Goal: Information Seeking & Learning: Learn about a topic

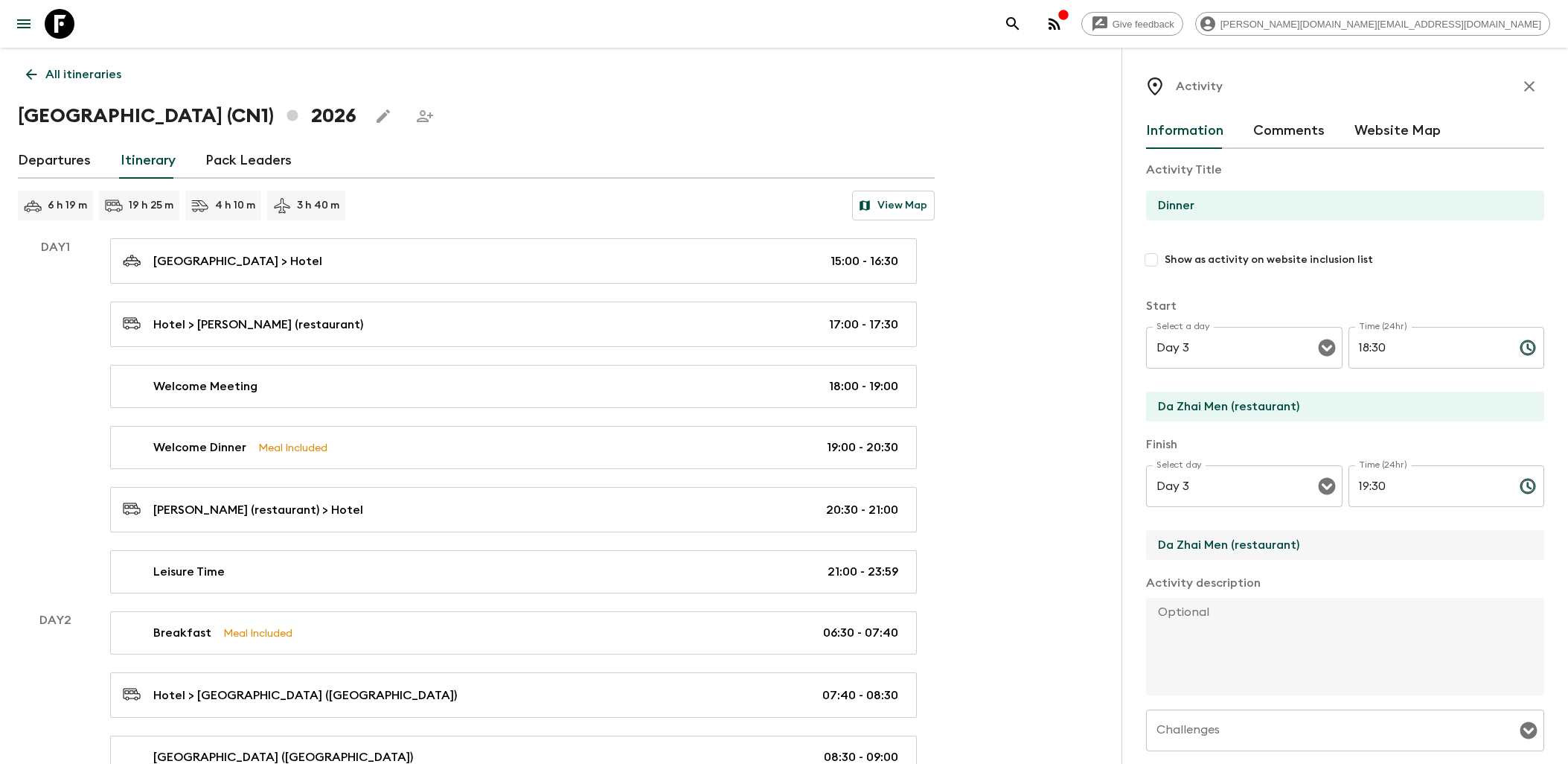
scroll to position [1322, 0]
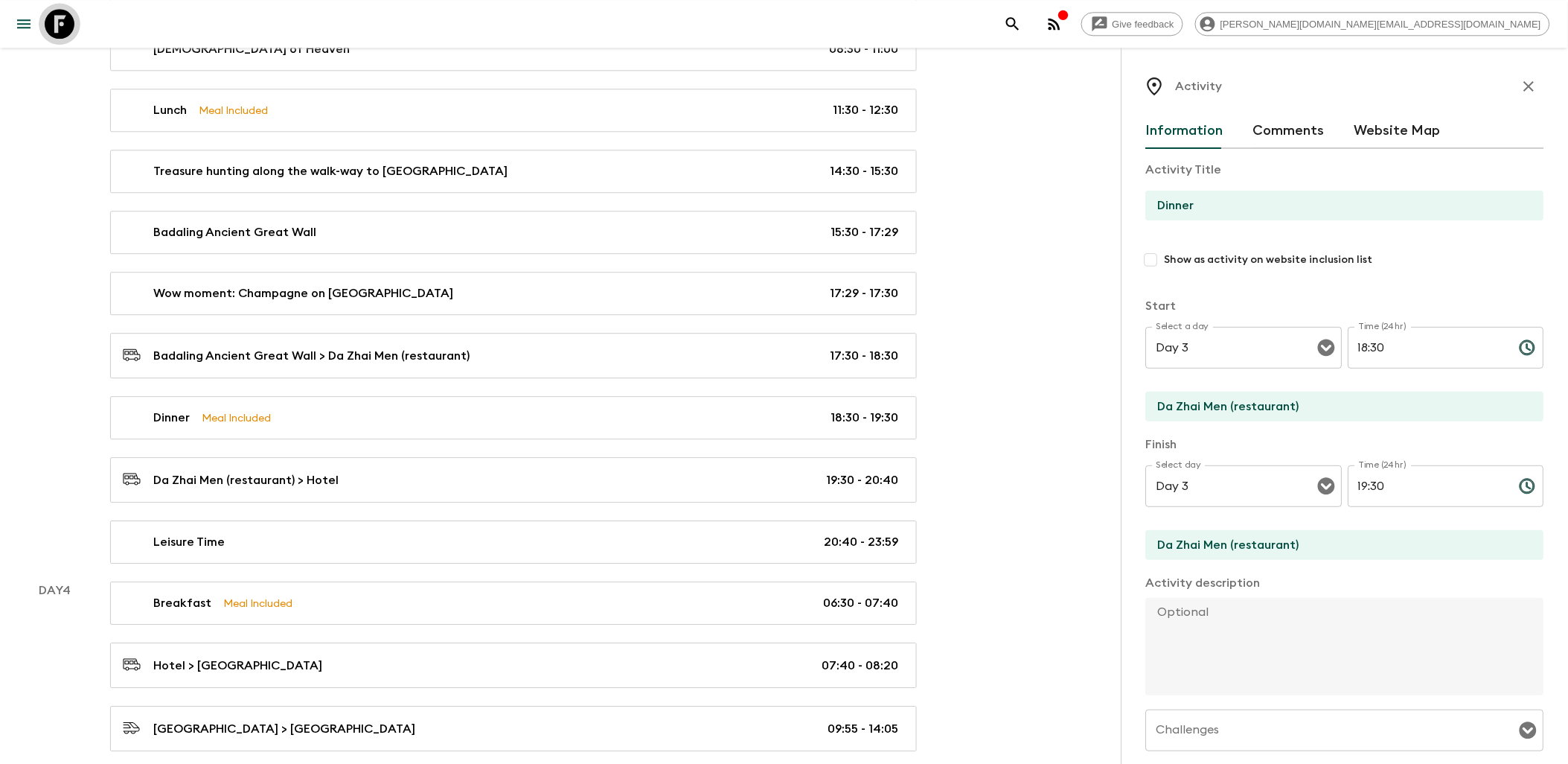
click at [71, 29] on icon at bounding box center [59, 23] width 30 height 30
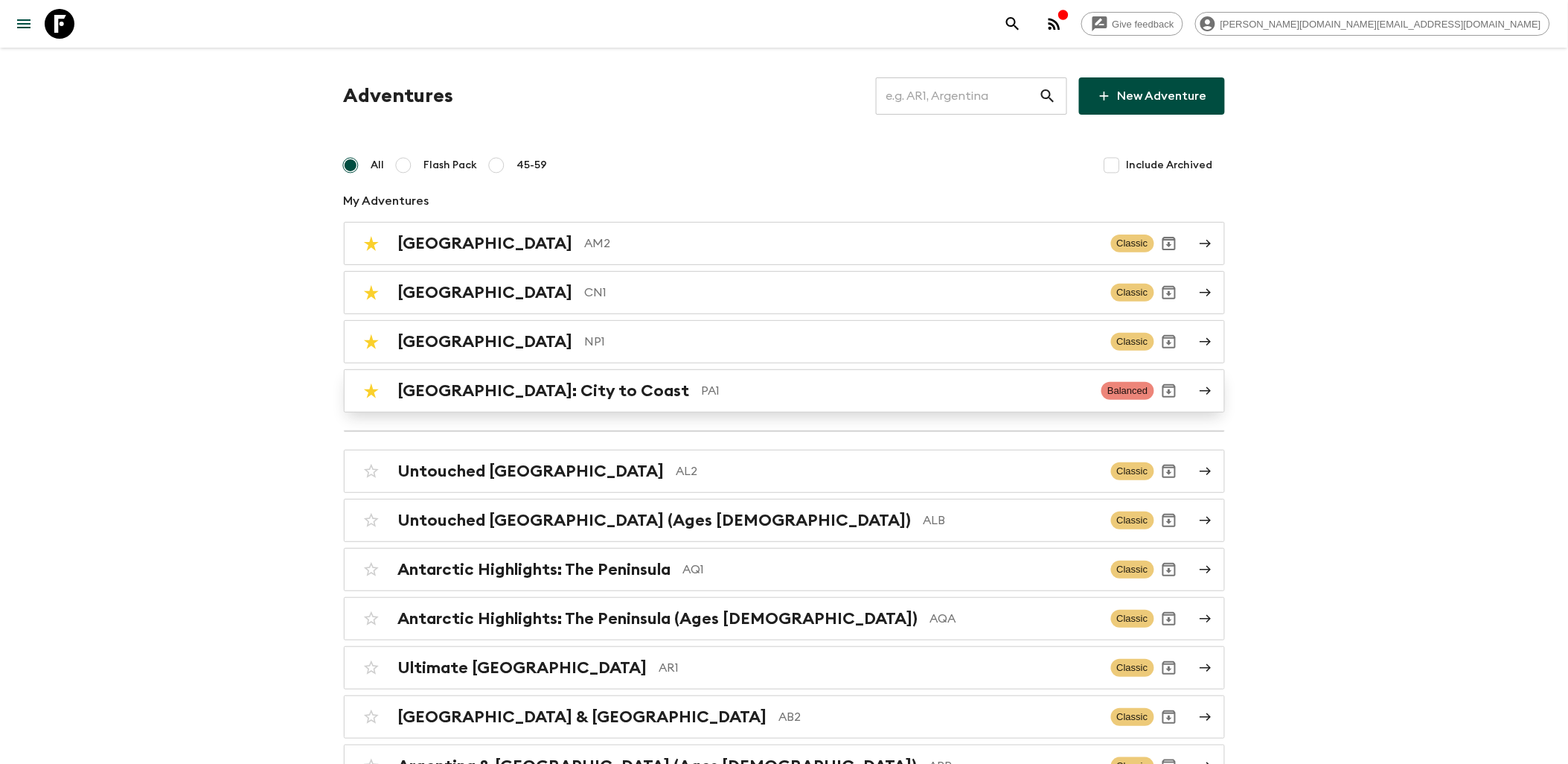
click at [376, 392] on input "checkbox" at bounding box center [372, 391] width 30 height 30
checkbox input "false"
click at [585, 346] on p "NP1" at bounding box center [842, 341] width 514 height 18
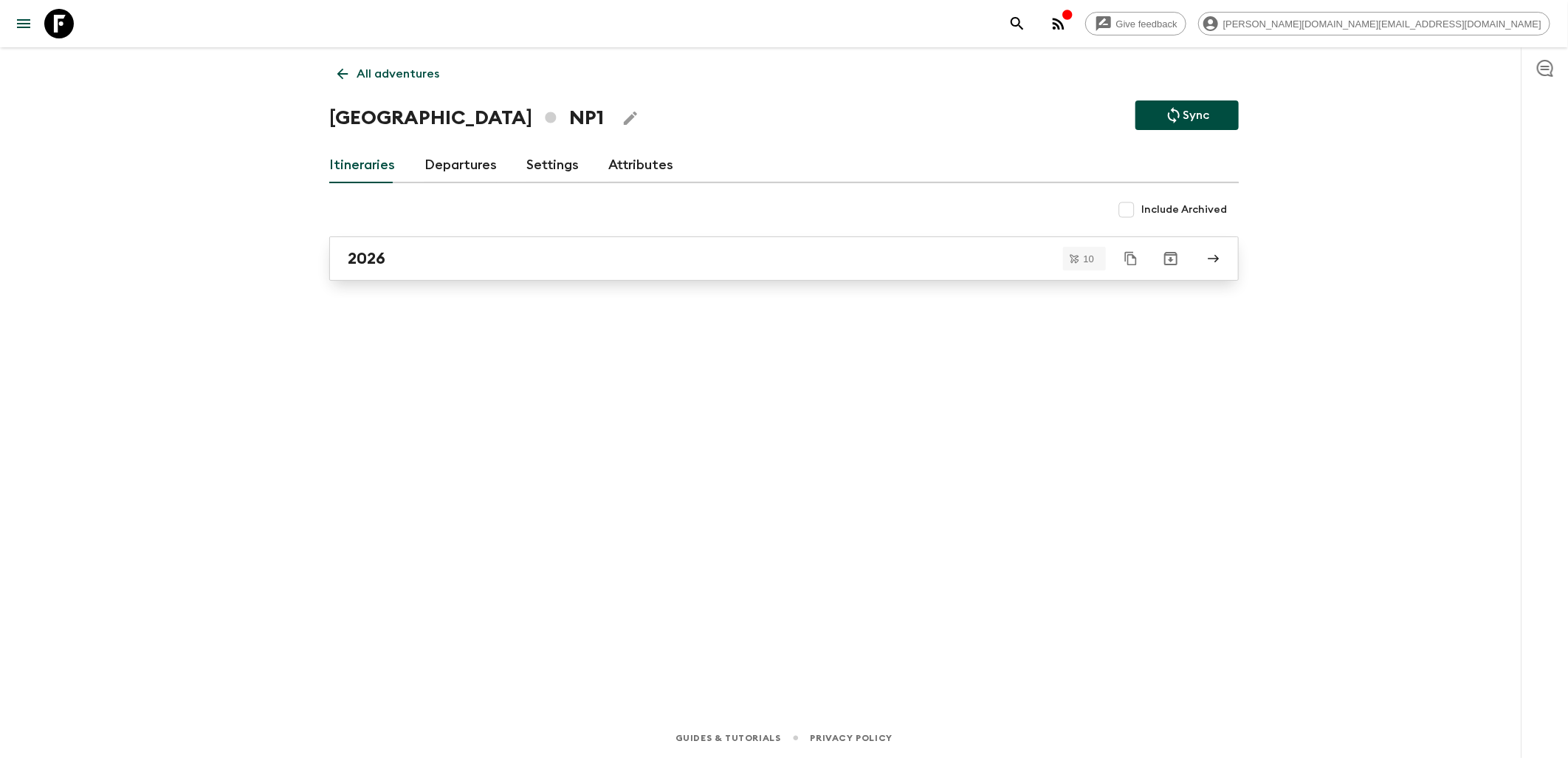
click at [428, 261] on div "2026" at bounding box center [770, 258] width 845 height 19
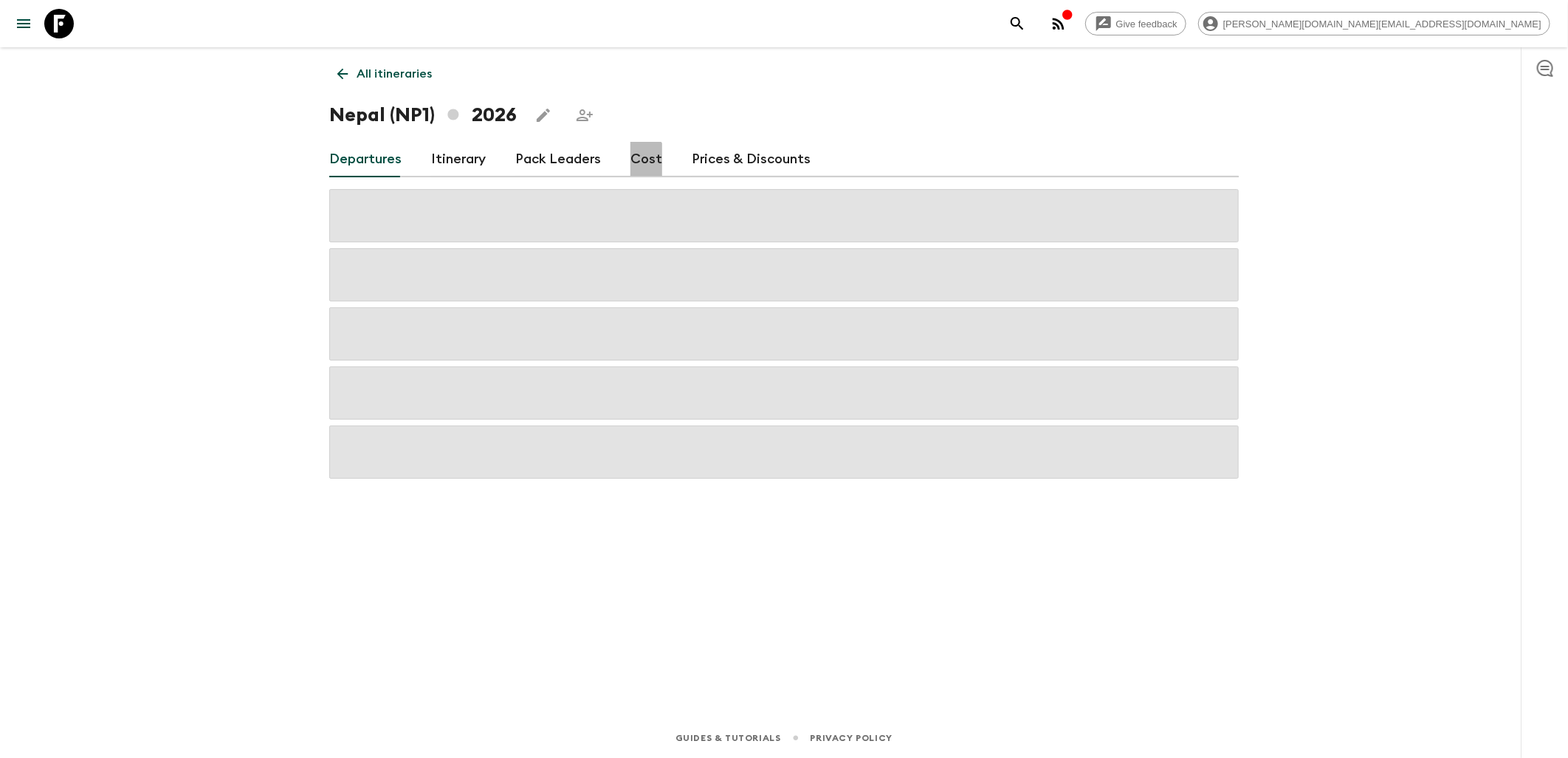
click at [639, 161] on link "Cost" at bounding box center [646, 159] width 32 height 35
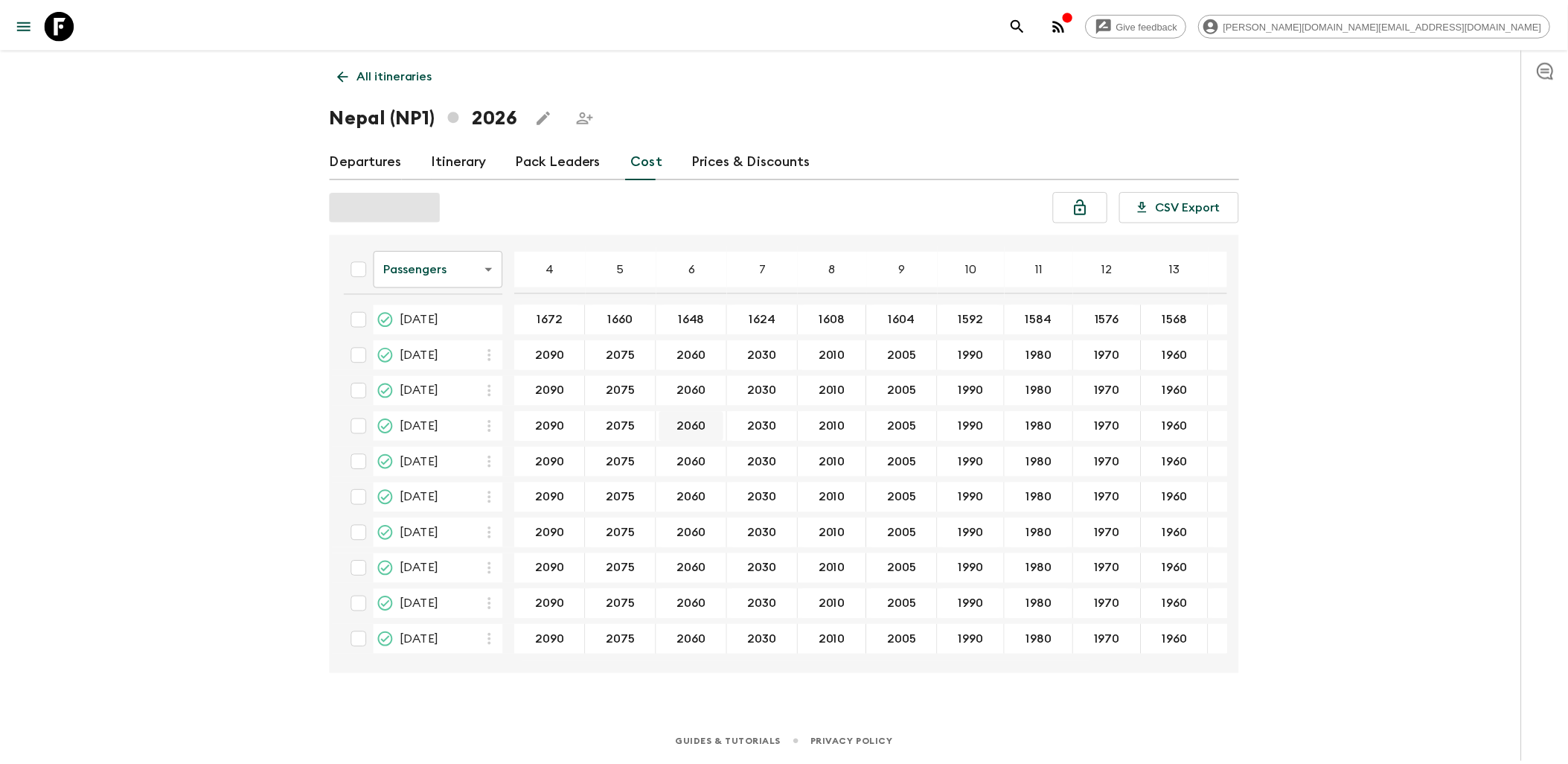
scroll to position [2, 0]
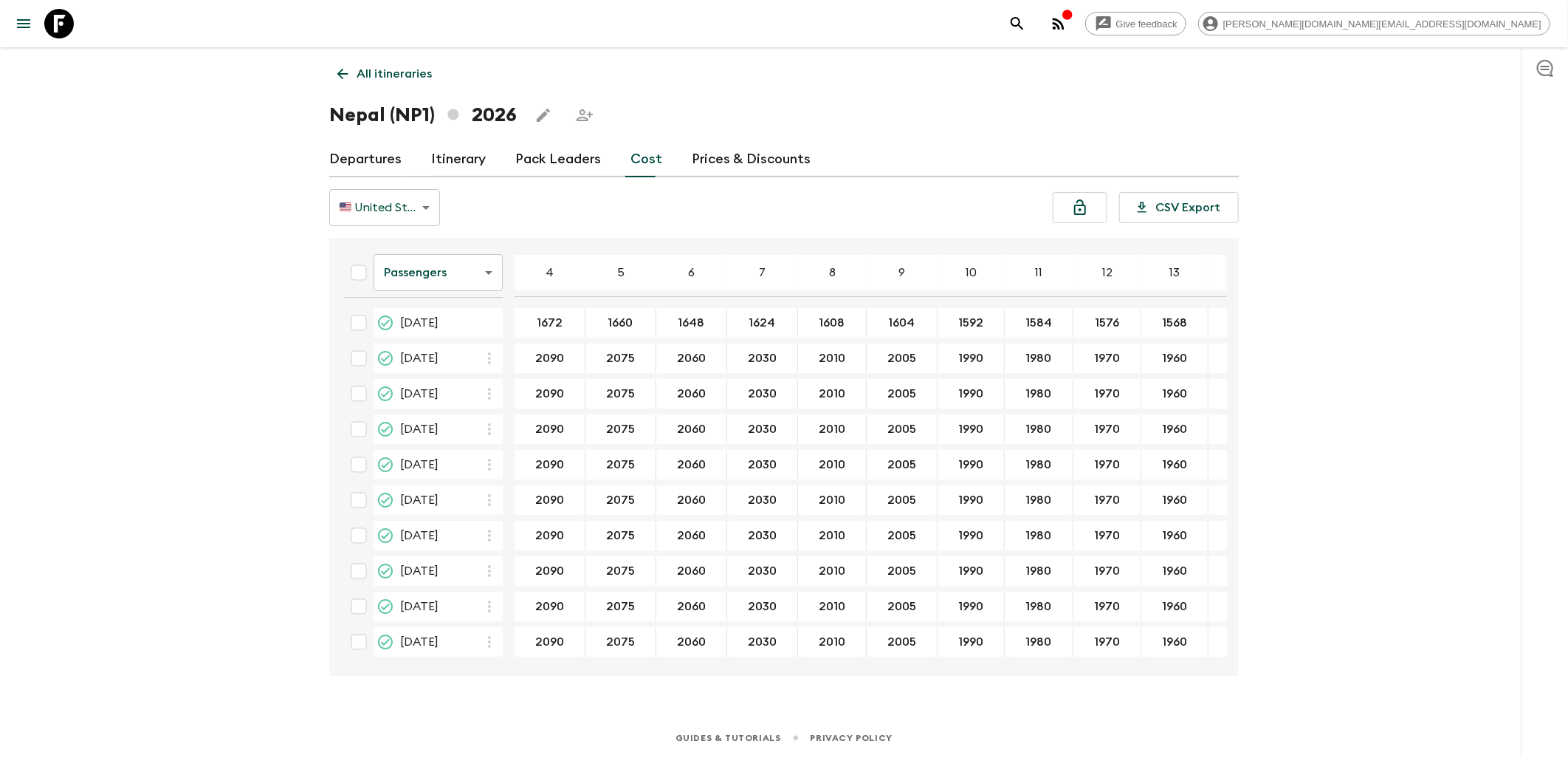
click at [484, 260] on body "Give feedback james.cm+1@flashpack.com All itineraries Nepal (NP1) 2026 Departu…" at bounding box center [784, 379] width 1568 height 758
click at [431, 337] on li "Extras" at bounding box center [438, 332] width 129 height 23
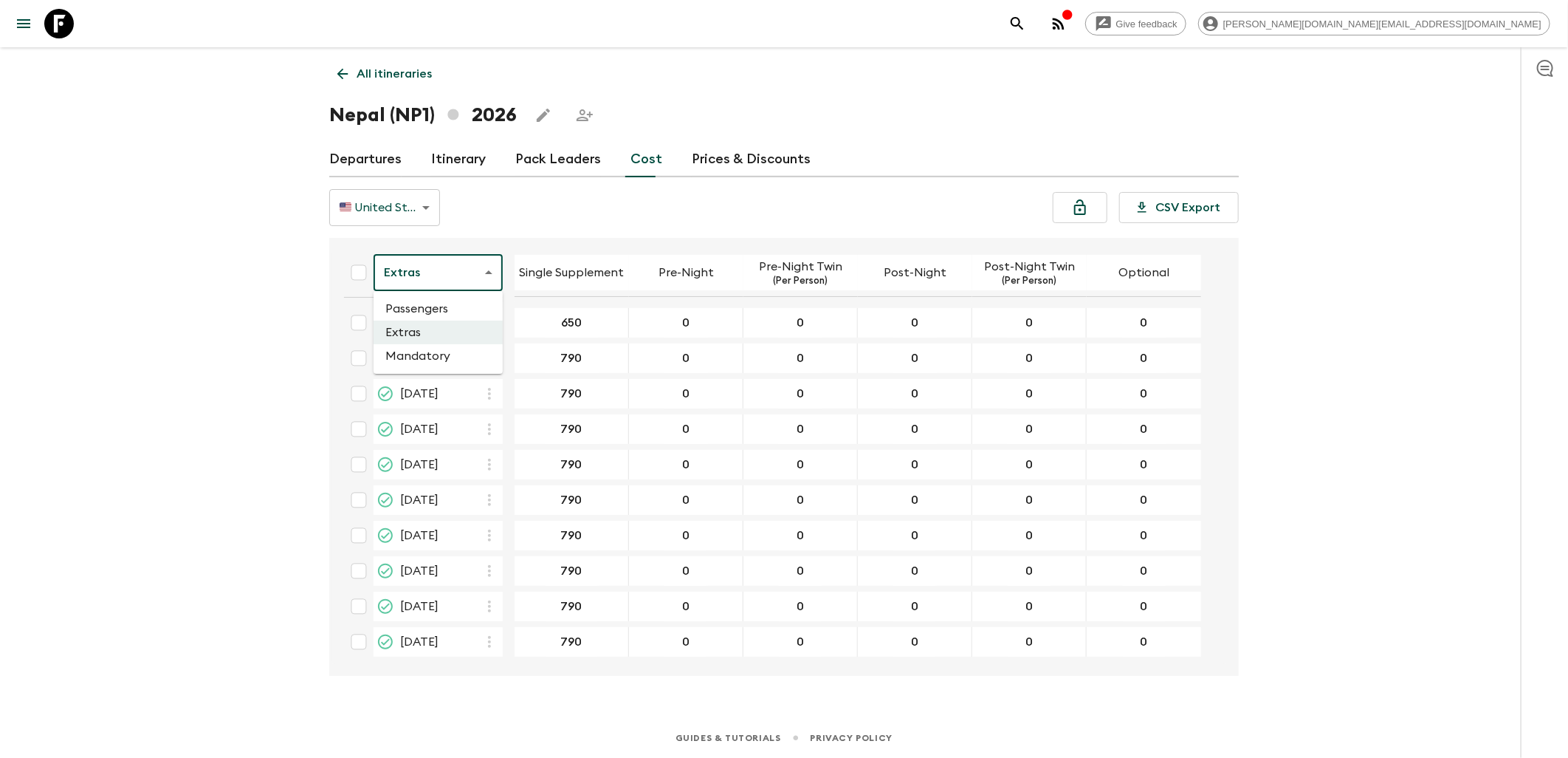
click at [476, 270] on body "Give feedback james.cm+1@flashpack.com All itineraries Nepal (NP1) 2026 Departu…" at bounding box center [784, 379] width 1568 height 758
click at [429, 362] on li "Mandatory" at bounding box center [438, 356] width 129 height 23
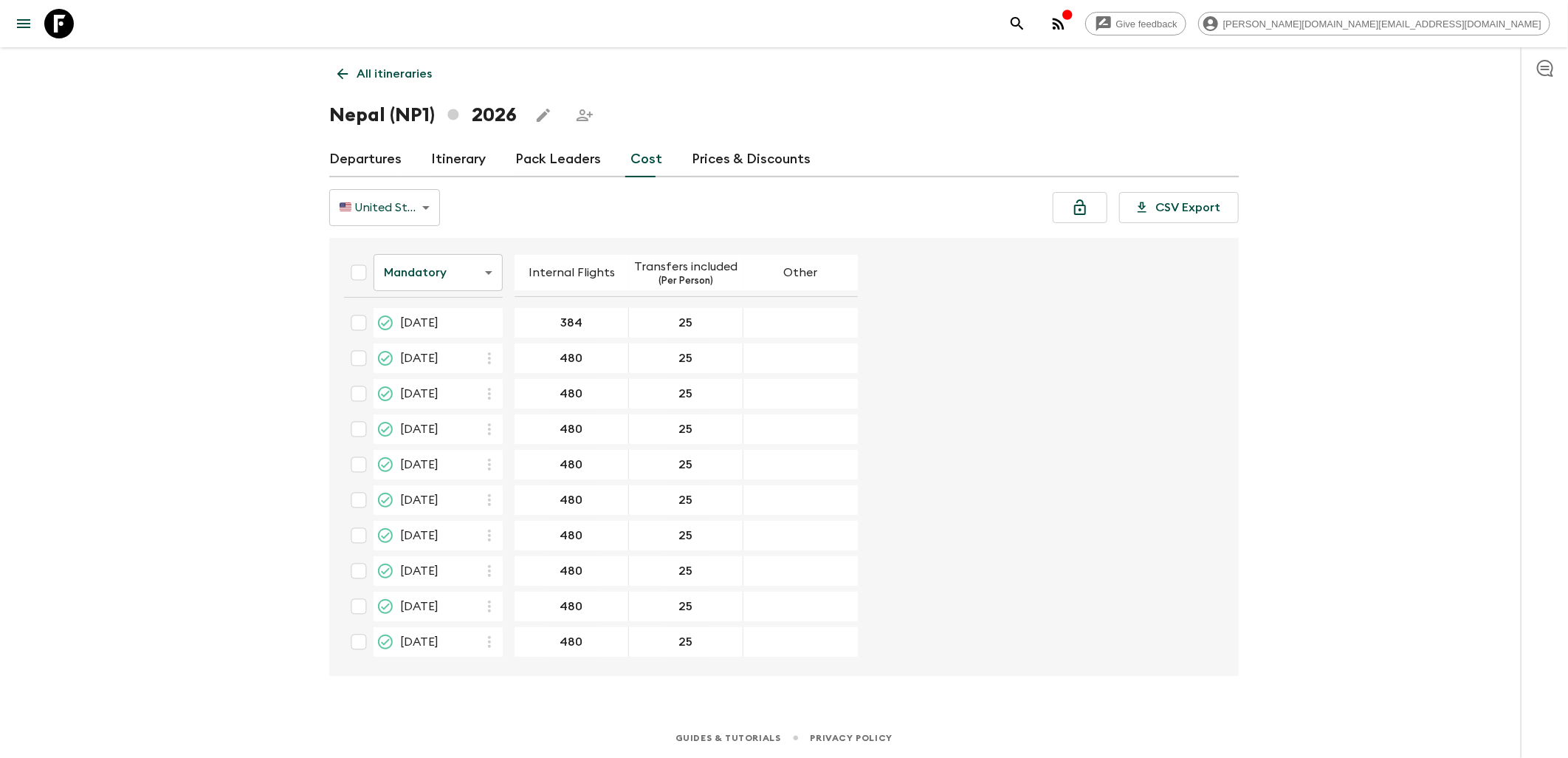
click at [63, 19] on icon at bounding box center [59, 23] width 29 height 29
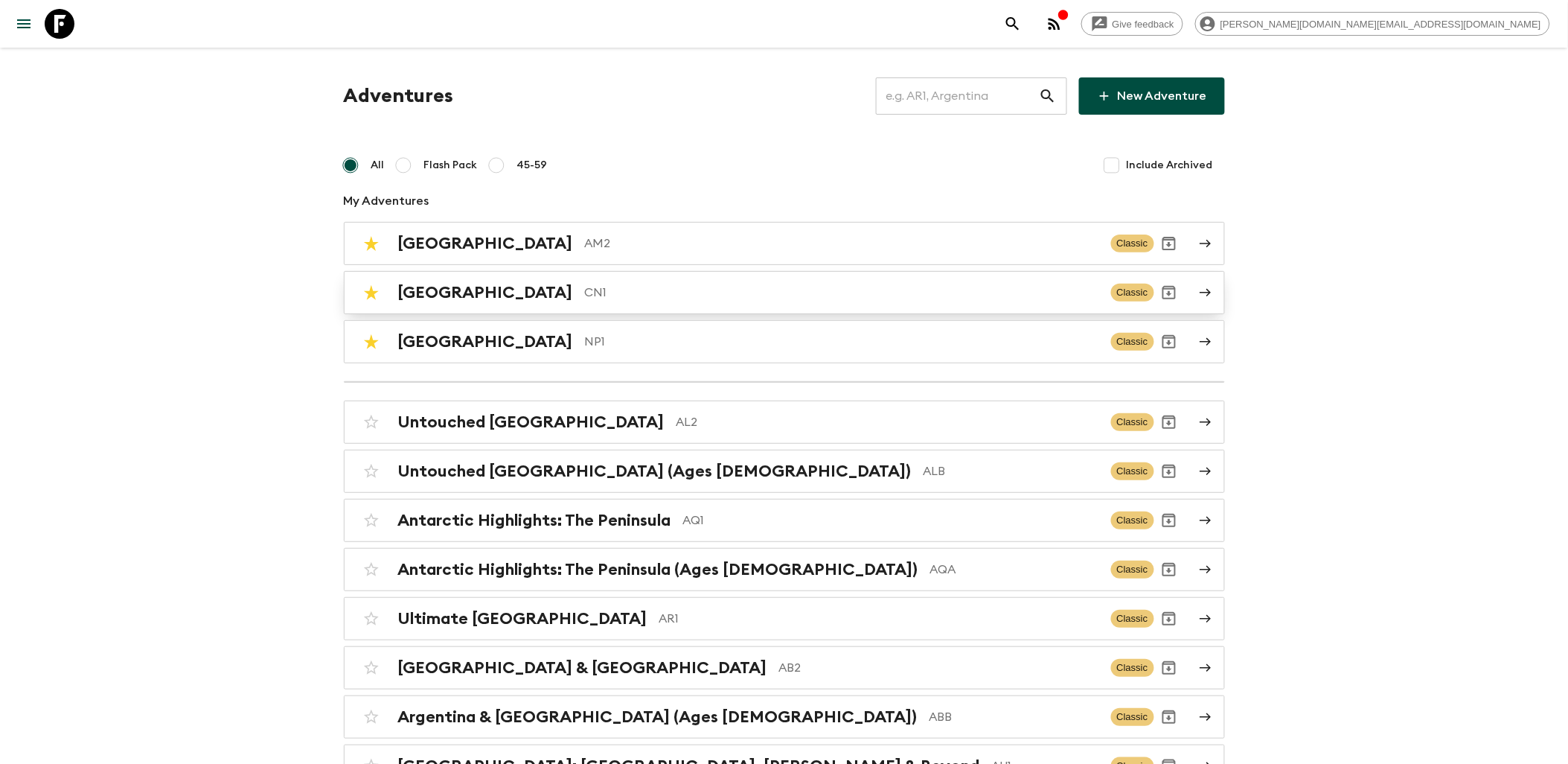
click at [585, 294] on p "CN1" at bounding box center [842, 293] width 514 height 18
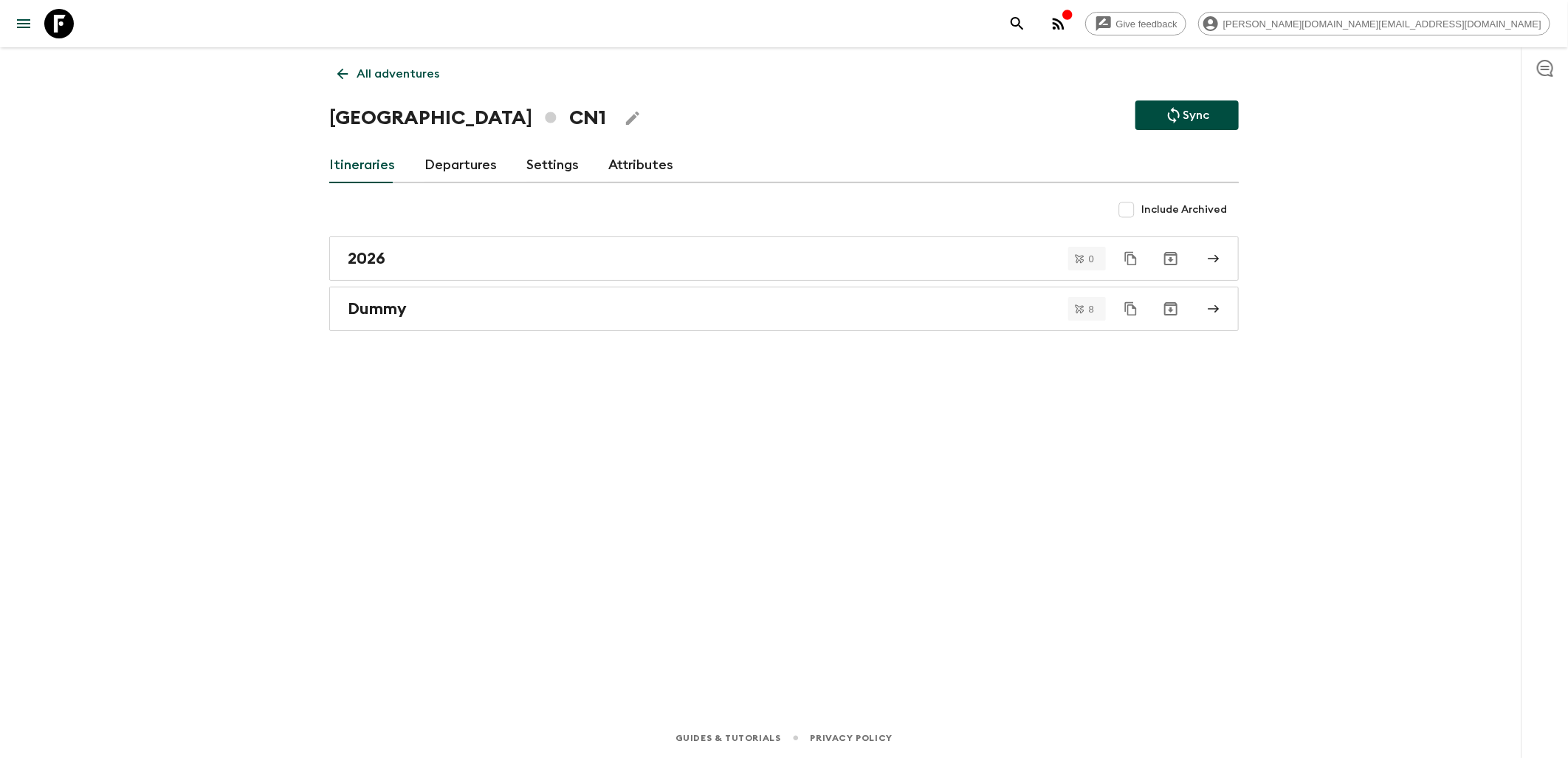
click at [56, 28] on icon at bounding box center [59, 23] width 29 height 29
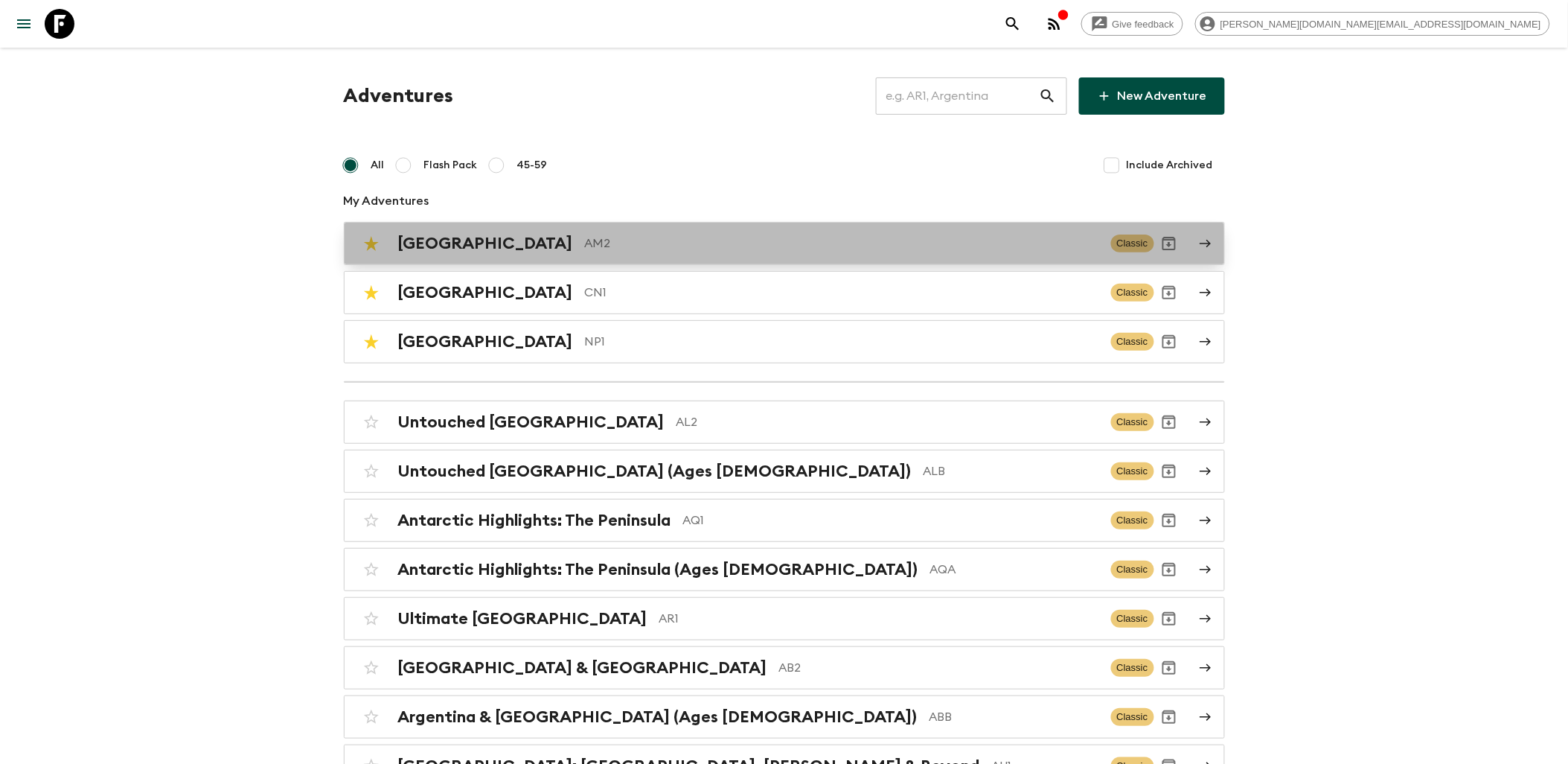
click at [492, 254] on div "Armenia AM2 Classic" at bounding box center [755, 243] width 798 height 30
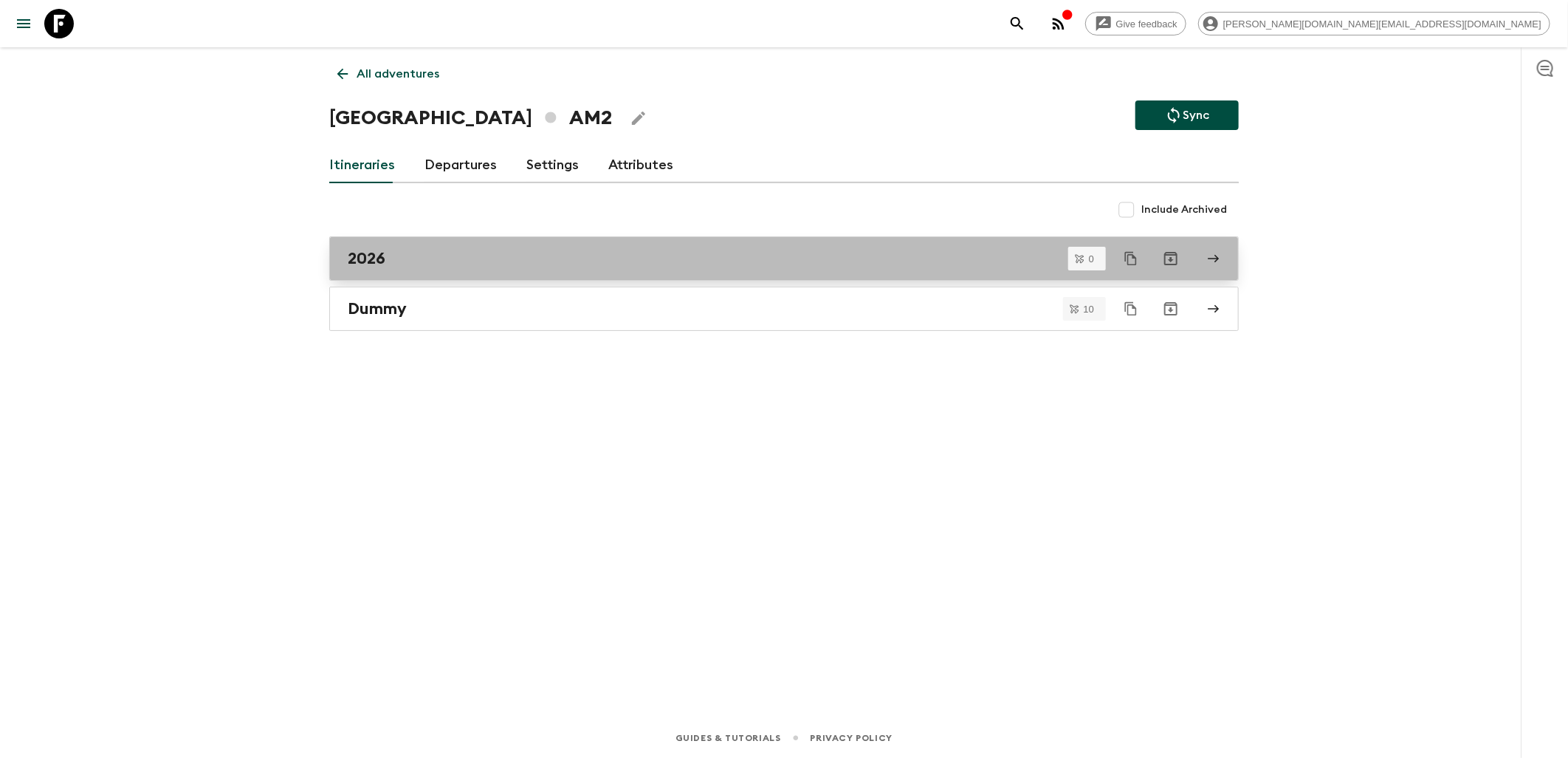
click at [438, 263] on div "2026" at bounding box center [770, 258] width 845 height 19
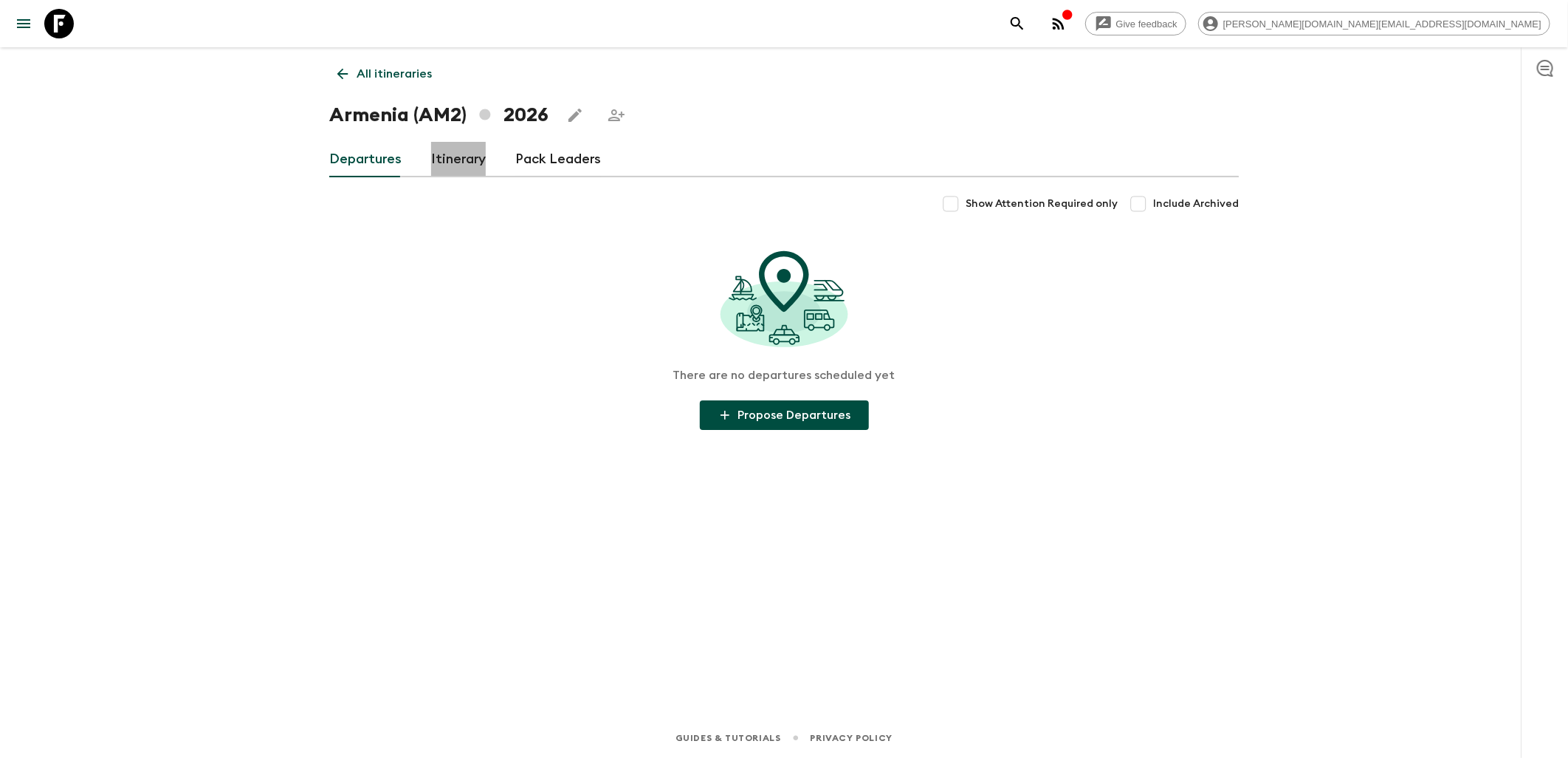
click at [474, 155] on link "Itinerary" at bounding box center [458, 159] width 54 height 35
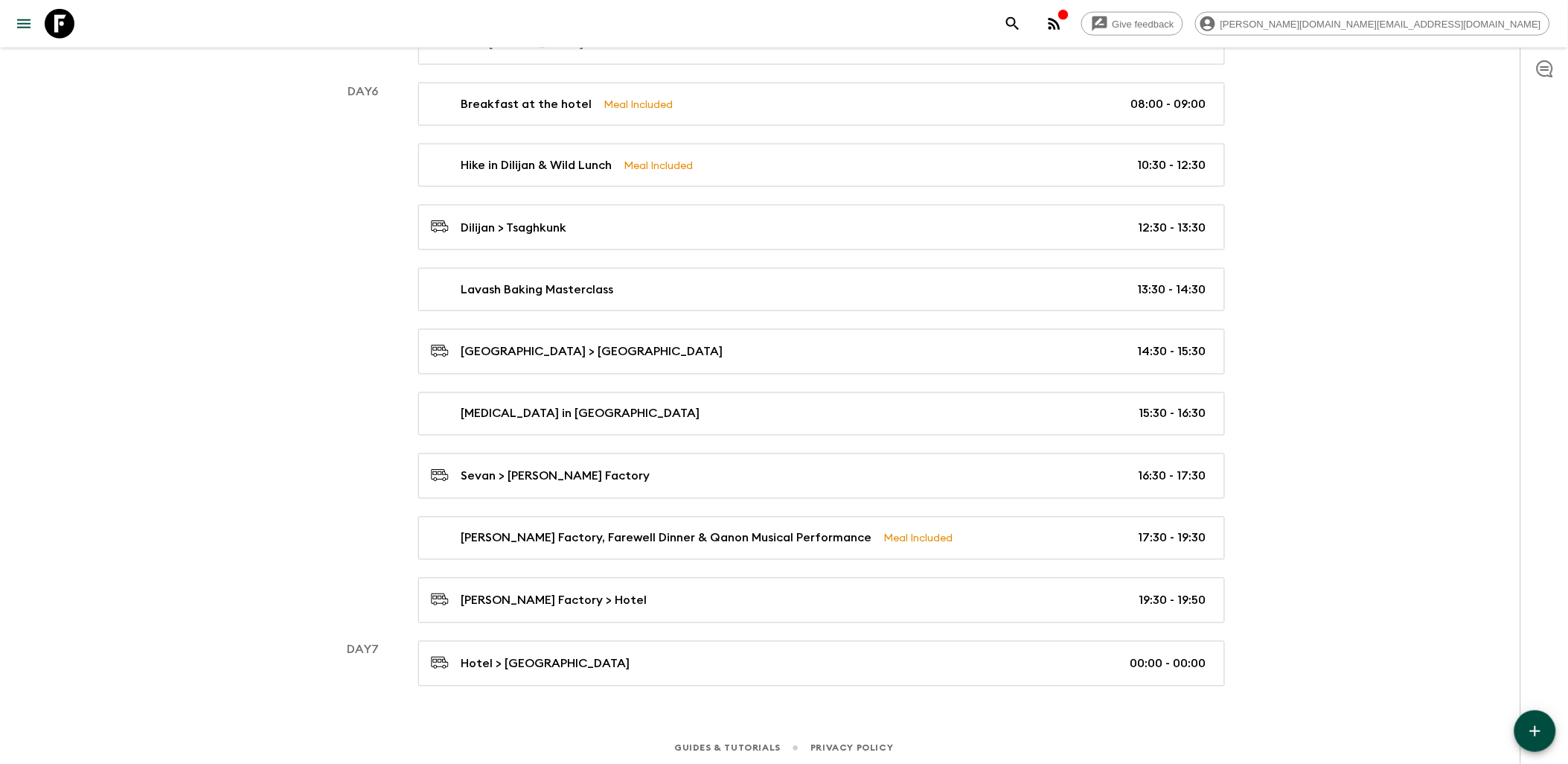
scroll to position [2714, 0]
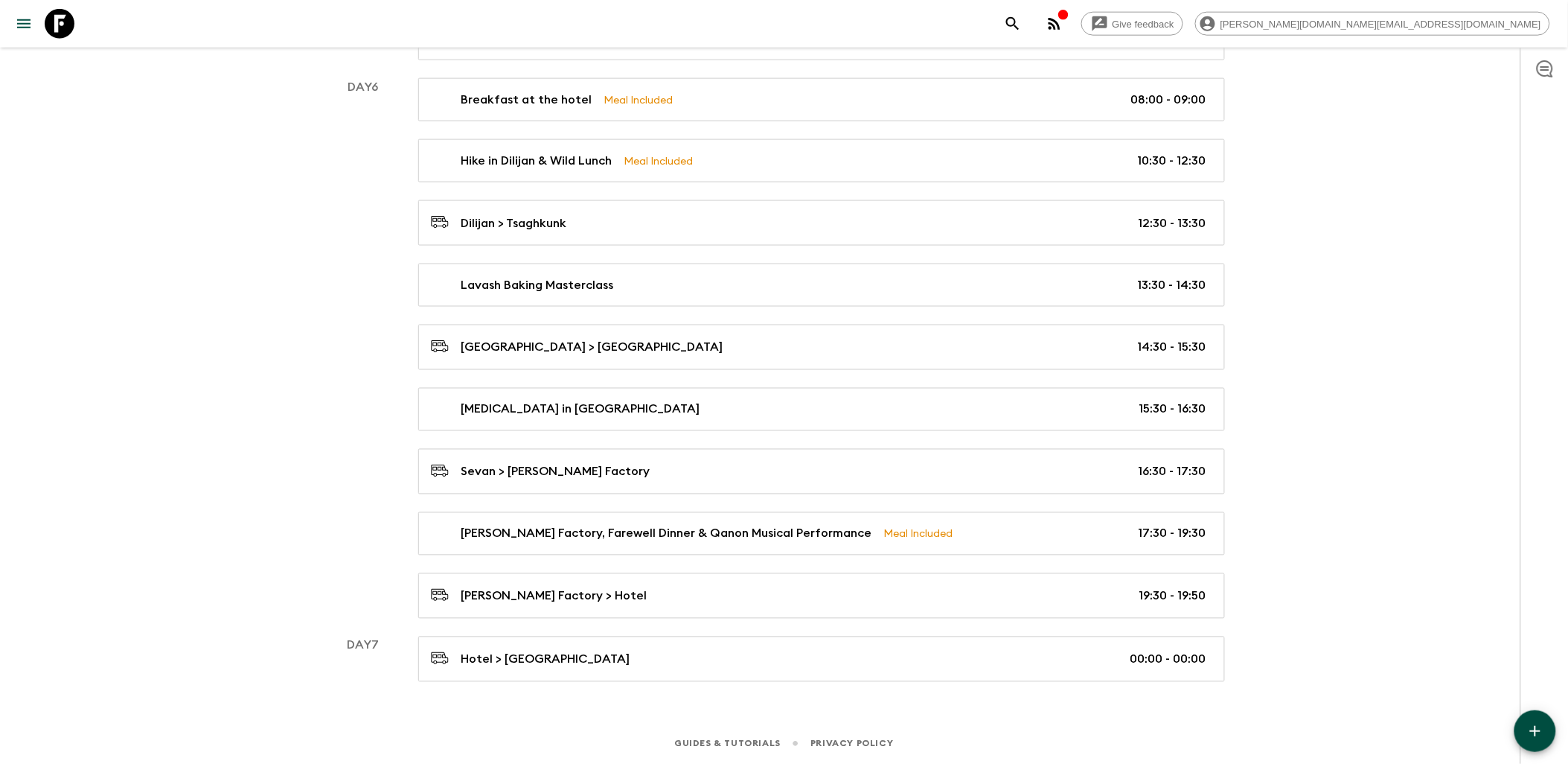
click at [68, 19] on icon at bounding box center [59, 23] width 30 height 30
